Goal: Check status: Check status

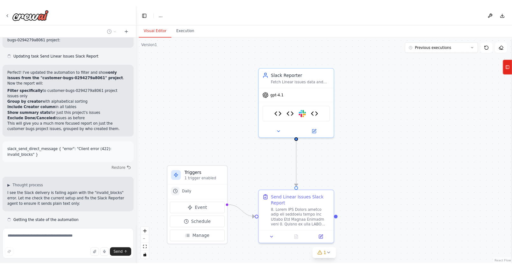
scroll to position [16237, 0]
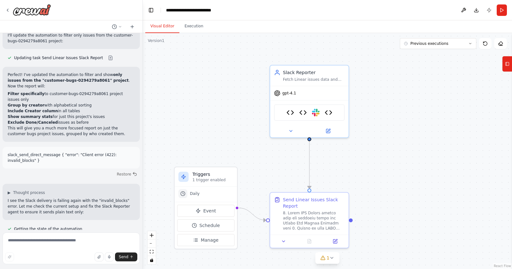
click at [400, 78] on div ".deletable-edge-delete-btn { width: 20px; height: 20px; border: 0px solid #ffff…" at bounding box center [327, 151] width 369 height 236
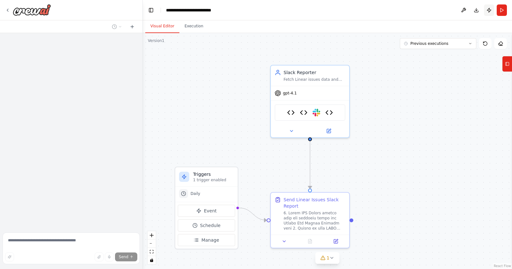
click at [489, 10] on button "Publish" at bounding box center [489, 9] width 10 height 11
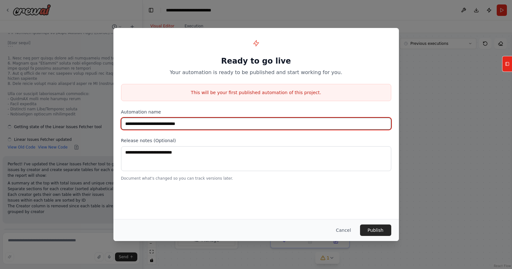
click at [218, 122] on input "**********" at bounding box center [256, 124] width 270 height 12
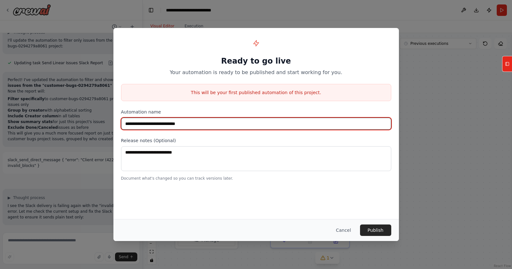
scroll to position [16237, 0]
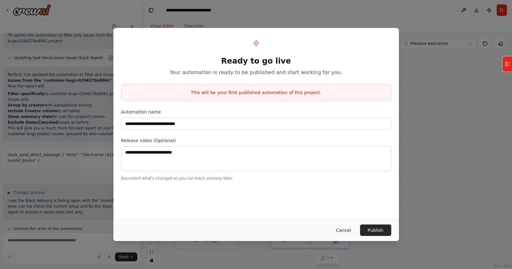
click at [343, 233] on button "Cancel" at bounding box center [343, 230] width 25 height 11
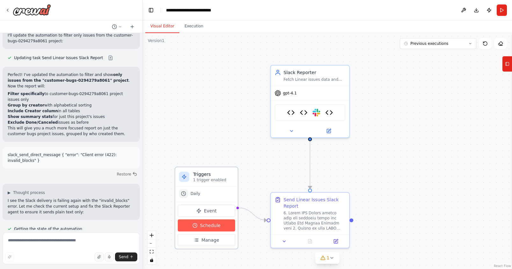
click at [210, 228] on span "Schedule" at bounding box center [210, 226] width 20 height 6
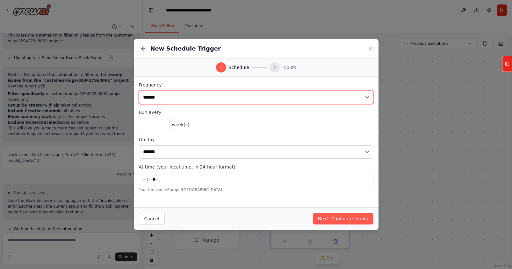
click at [176, 100] on select "**********" at bounding box center [256, 97] width 234 height 13
select select "*****"
click at [139, 91] on select "**********" at bounding box center [256, 97] width 234 height 13
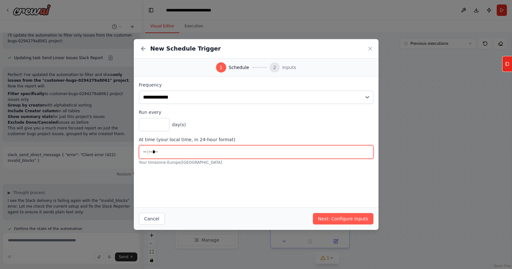
click at [161, 151] on input "*****" at bounding box center [256, 152] width 234 height 13
type input "*****"
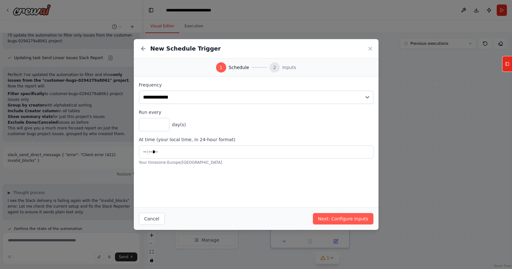
click at [233, 181] on div "**********" at bounding box center [256, 142] width 245 height 131
click at [333, 219] on button "Next: Configure Inputs" at bounding box center [343, 218] width 61 height 11
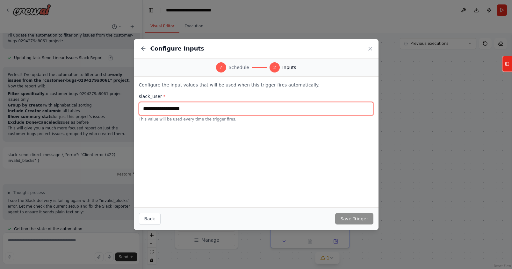
click at [164, 110] on input "text" at bounding box center [256, 108] width 234 height 13
type input "*"
paste input "**********"
type input "**********"
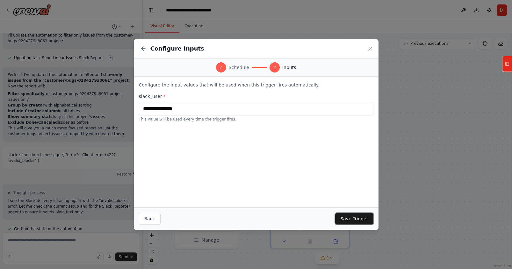
click at [351, 218] on button "Save Trigger" at bounding box center [354, 218] width 38 height 11
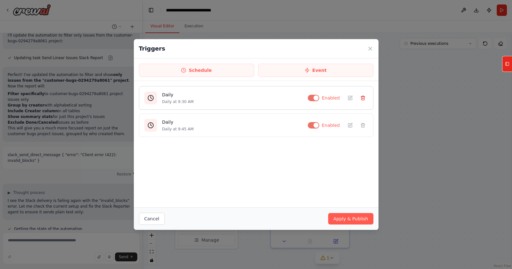
click at [361, 96] on icon at bounding box center [362, 98] width 5 height 5
click at [351, 219] on button "Apply & Publish" at bounding box center [350, 218] width 45 height 11
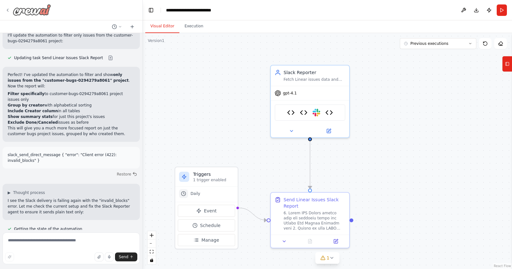
click at [6, 6] on div at bounding box center [28, 9] width 46 height 11
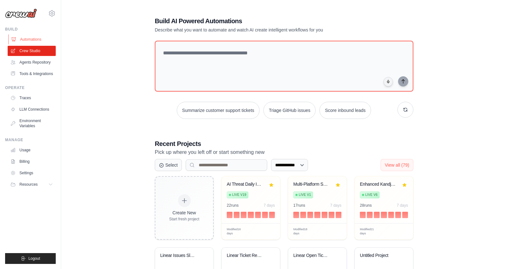
click at [30, 37] on link "Automations" at bounding box center [32, 39] width 48 height 10
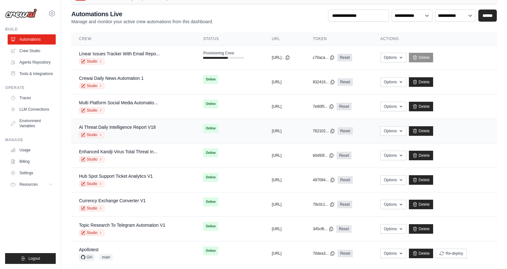
scroll to position [35, 0]
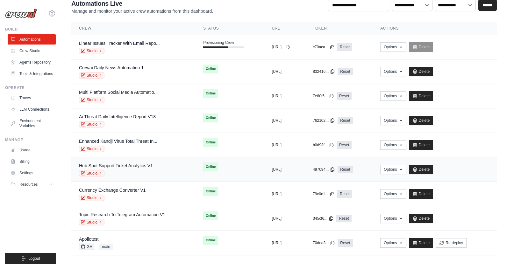
click at [137, 164] on link "Hub Spot Support Ticket Analytics V1" at bounding box center [116, 165] width 74 height 5
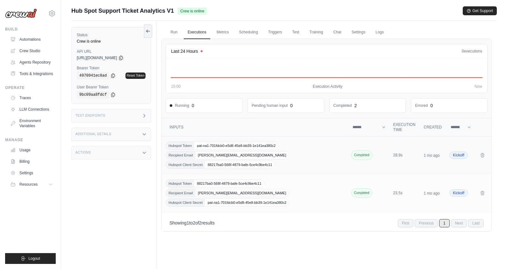
click at [215, 147] on span "pat-na1-701fdcb0-e5d8-45e8-bb39-1e141ea380c2" at bounding box center [236, 146] width 84 height 8
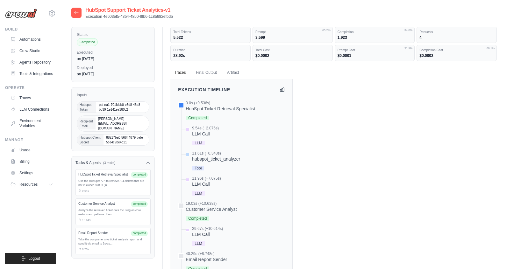
click at [113, 179] on div "Use the HubSpot API to retrieve ALL tickets that are not in closed status (in..." at bounding box center [112, 183] width 69 height 9
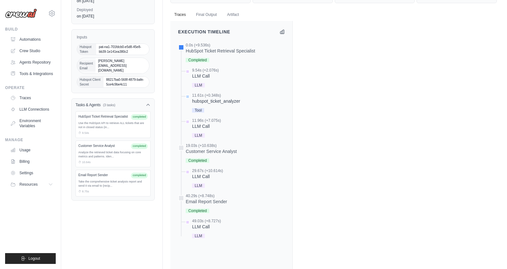
scroll to position [102, 0]
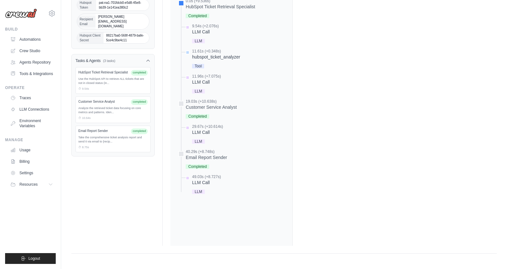
click at [212, 183] on div "LLM Call" at bounding box center [206, 183] width 29 height 6
click at [204, 192] on span "LLM" at bounding box center [198, 192] width 12 height 4
click at [205, 166] on span "Completed" at bounding box center [198, 167] width 24 height 4
click at [205, 141] on div "LLM" at bounding box center [207, 141] width 31 height 9
click at [205, 117] on span "Completed" at bounding box center [198, 116] width 24 height 4
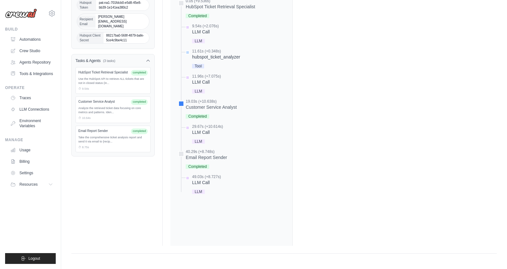
click at [204, 93] on span "LLM" at bounding box center [198, 91] width 12 height 4
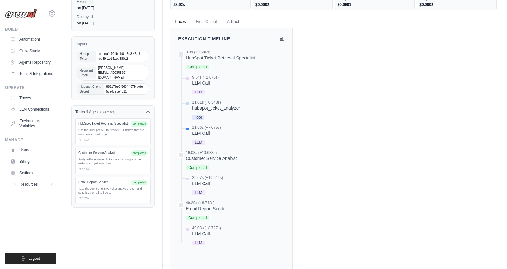
scroll to position [0, 0]
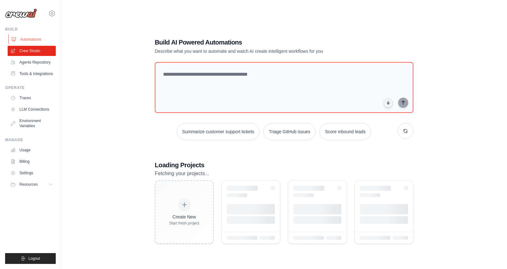
click at [44, 37] on link "Automations" at bounding box center [32, 39] width 48 height 10
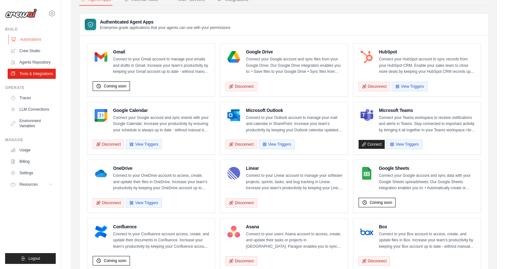
click at [37, 40] on link "Automations" at bounding box center [32, 39] width 48 height 10
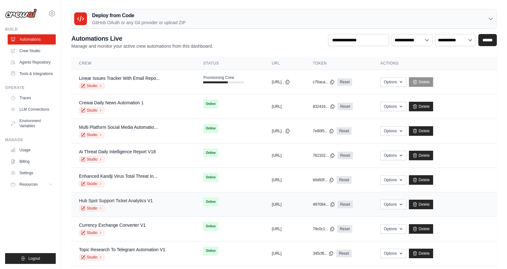
click at [124, 201] on link "Hub Spot Support Ticket Analytics V1" at bounding box center [116, 200] width 74 height 5
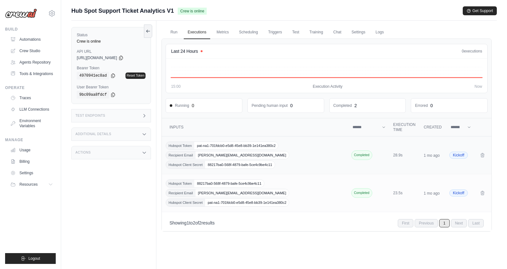
click at [181, 149] on span "Hubspot Token" at bounding box center [180, 146] width 28 height 8
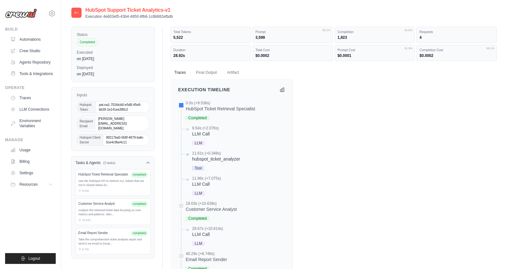
click at [205, 135] on div "LLM Call" at bounding box center [205, 134] width 27 height 6
click at [211, 157] on div "hubspot_ticket_analyzer" at bounding box center [216, 159] width 48 height 6
click at [211, 179] on div "11.96s (+7.075s)" at bounding box center [206, 178] width 29 height 5
click at [201, 71] on button "Final Output" at bounding box center [206, 72] width 28 height 13
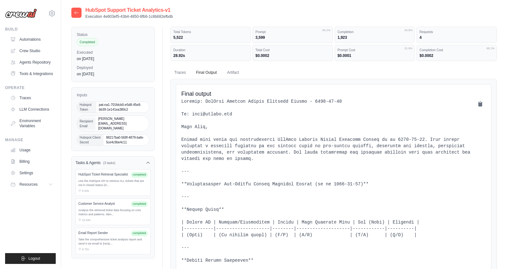
click at [75, 11] on icon at bounding box center [76, 12] width 5 height 5
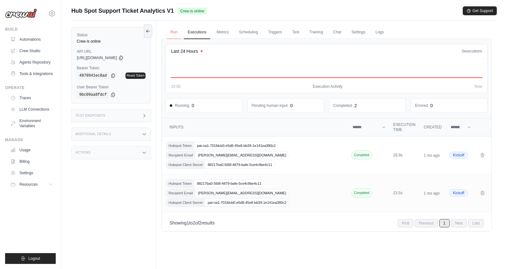
click at [174, 33] on link "Run" at bounding box center [174, 32] width 15 height 13
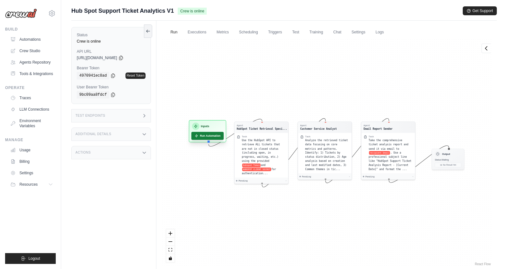
click at [206, 135] on button "Run Automation" at bounding box center [207, 136] width 32 height 8
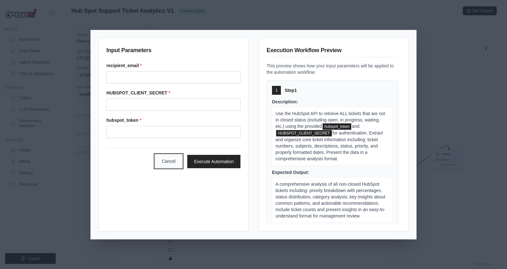
click at [168, 163] on button "Cancel" at bounding box center [168, 161] width 27 height 13
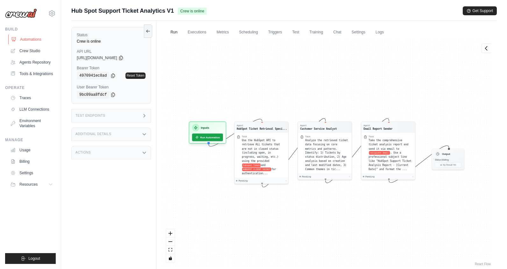
click at [29, 40] on link "Automations" at bounding box center [32, 39] width 48 height 10
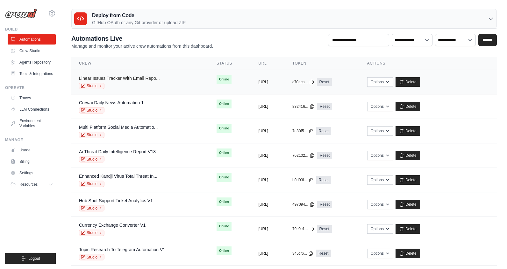
click at [128, 76] on link "Linear Issues Tracker With Email Repo..." at bounding box center [119, 78] width 81 height 5
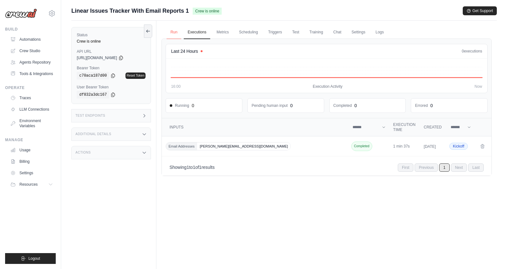
click at [171, 36] on link "Run" at bounding box center [174, 32] width 15 height 13
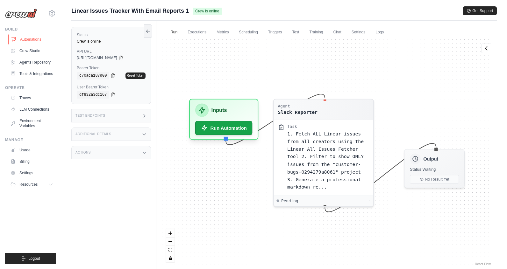
click at [34, 35] on link "Automations" at bounding box center [32, 39] width 48 height 10
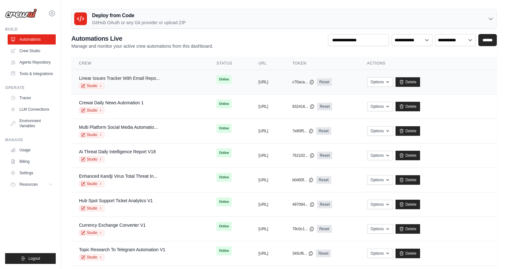
click at [117, 78] on link "Linear Issues Tracker With Email Repo..." at bounding box center [119, 78] width 81 height 5
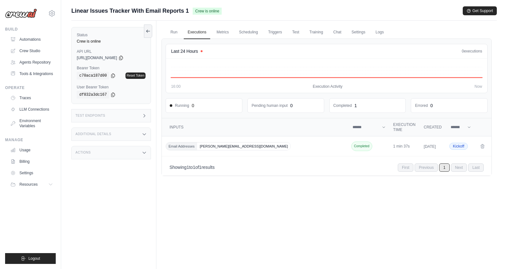
click at [28, 33] on div "Build Automations Crew Studio Agents Repository Tools & Integrations" at bounding box center [30, 53] width 51 height 52
click at [29, 37] on link "Automations" at bounding box center [32, 39] width 48 height 10
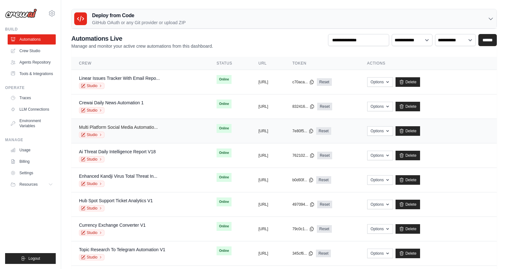
click at [103, 125] on link "Multi Platform Social Media Automatio..." at bounding box center [118, 127] width 79 height 5
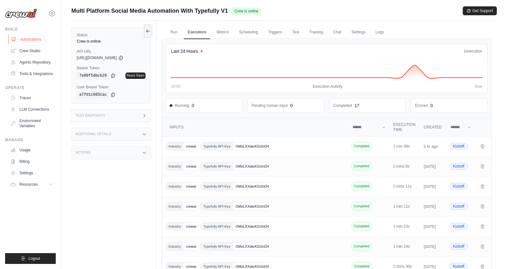
click at [29, 39] on link "Automations" at bounding box center [32, 39] width 48 height 10
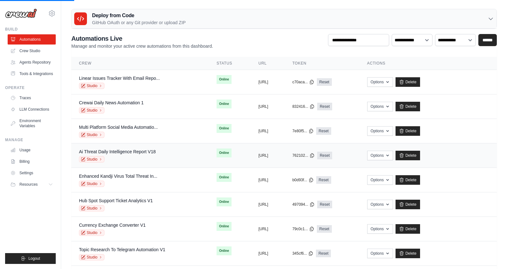
click at [118, 154] on div "Ai Threat Daily Intelligence Report V18" at bounding box center [117, 152] width 77 height 6
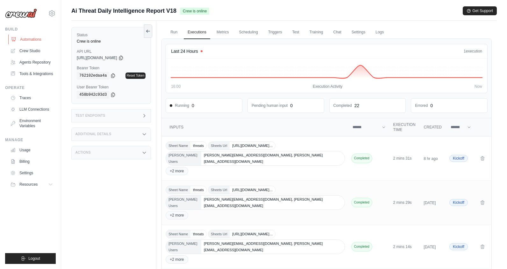
click at [35, 39] on link "Automations" at bounding box center [32, 39] width 48 height 10
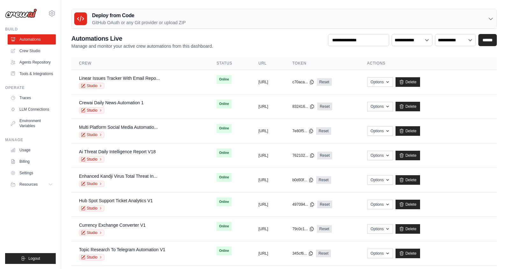
click at [485, 16] on div "Deploy from Code GitHub OAuth or any Git provider or upload ZIP" at bounding box center [284, 18] width 425 height 19
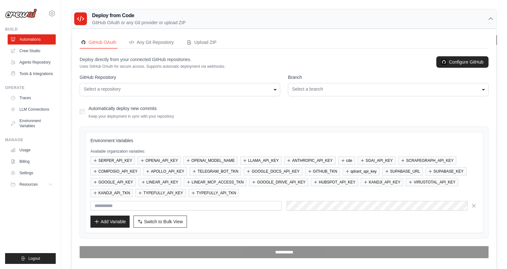
click at [485, 16] on div "Deploy from Code GitHub OAuth or any Git provider or upload ZIP" at bounding box center [284, 18] width 425 height 19
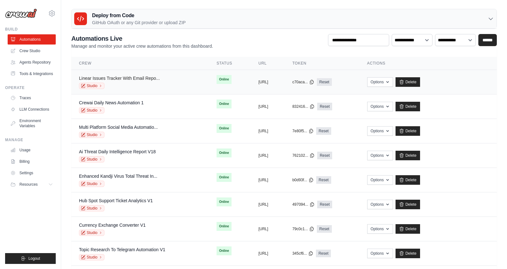
click at [118, 80] on link "Linear Issues Tracker With Email Repo..." at bounding box center [119, 78] width 81 height 5
